Goal: Navigation & Orientation: Understand site structure

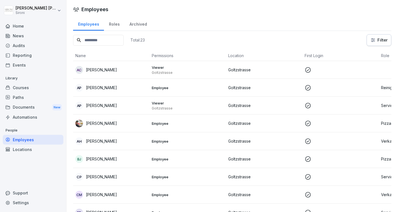
click at [19, 89] on div "Courses" at bounding box center [33, 88] width 61 height 10
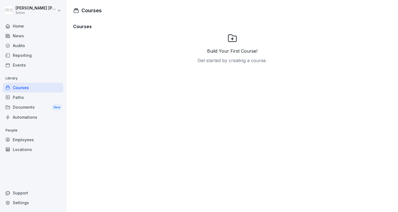
click at [26, 141] on div "Employees" at bounding box center [33, 140] width 61 height 10
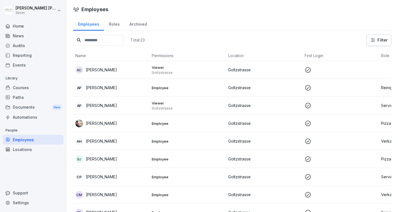
click at [18, 27] on div "Home" at bounding box center [33, 26] width 61 height 10
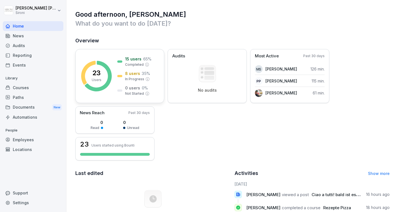
click at [90, 70] on rect at bounding box center [96, 76] width 31 height 31
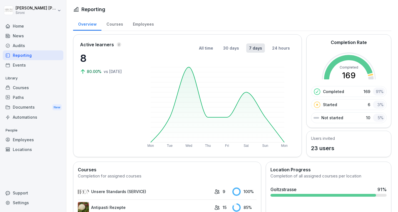
click at [113, 24] on div "Courses" at bounding box center [114, 23] width 26 height 14
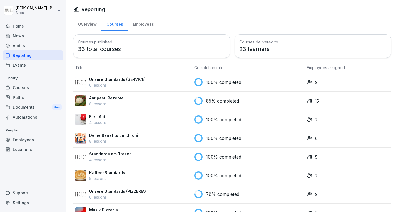
click at [137, 23] on div "Employees" at bounding box center [143, 23] width 31 height 14
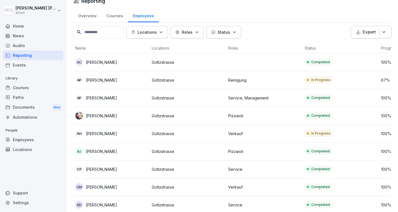
scroll to position [7, 0]
